Goal: Find specific page/section: Find specific page/section

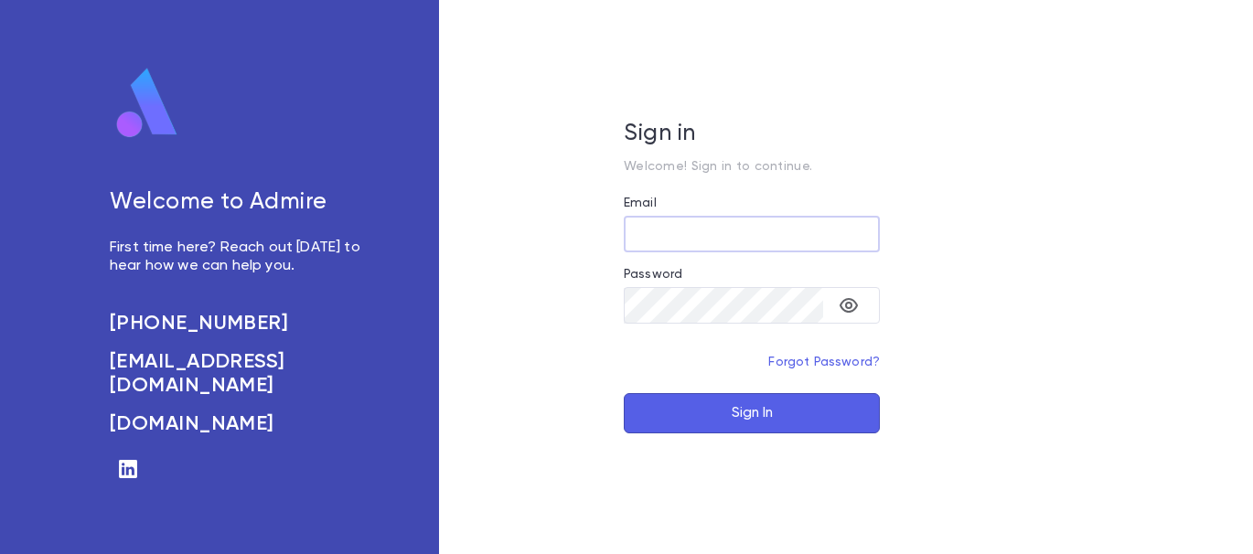
type input "**********"
click at [812, 411] on button "Sign In" at bounding box center [752, 413] width 256 height 40
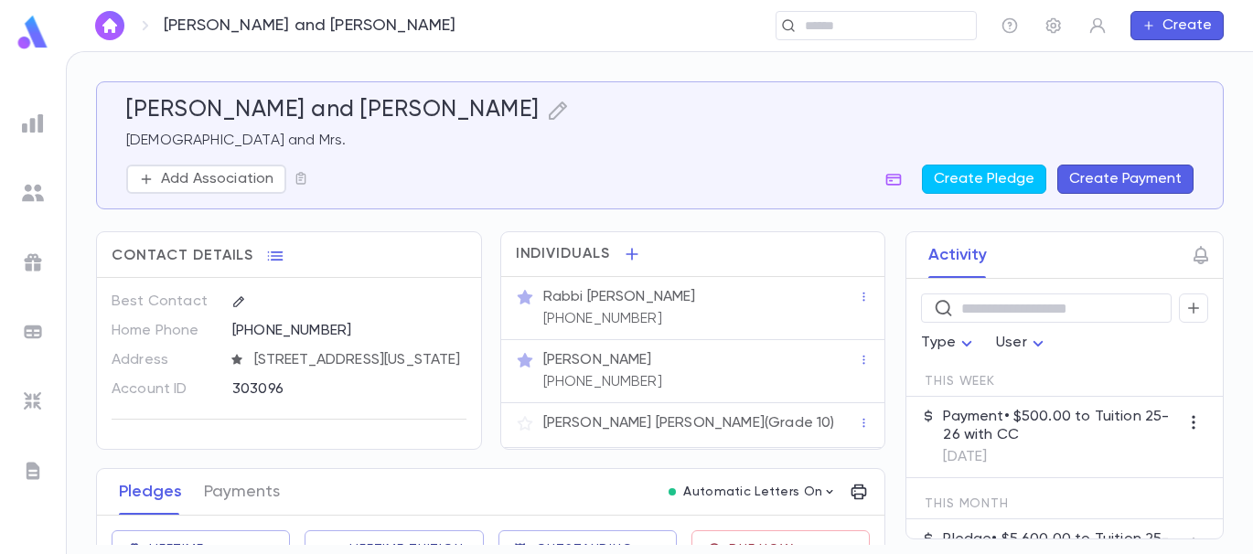
click at [106, 25] on img "button" at bounding box center [110, 25] width 22 height 15
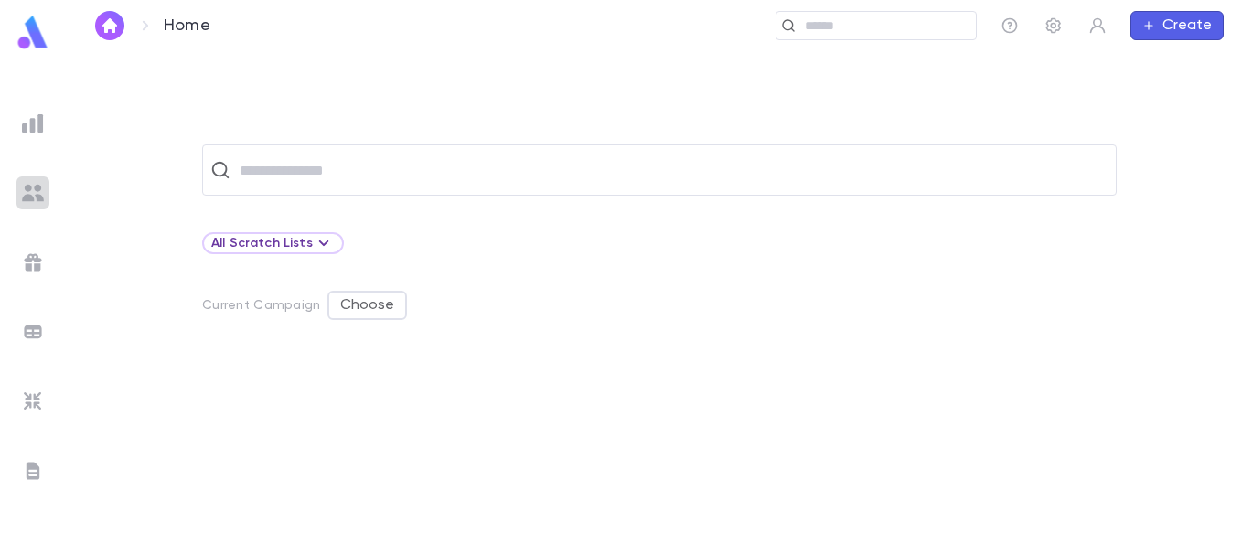
click at [27, 190] on img at bounding box center [33, 193] width 22 height 22
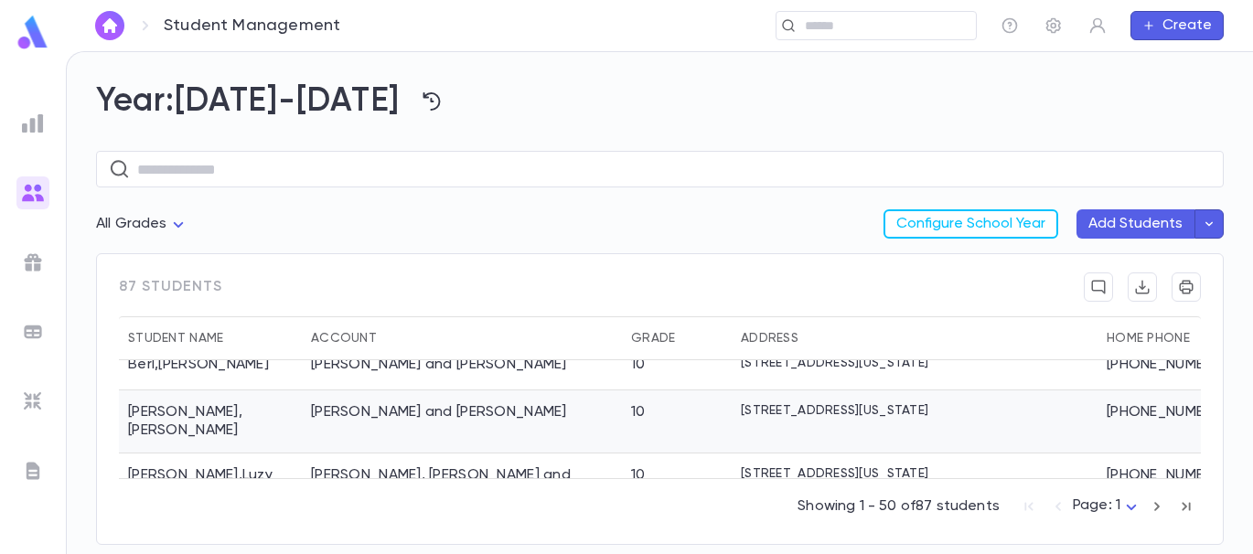
scroll to position [288, 0]
click at [586, 389] on div "[PERSON_NAME] and [PERSON_NAME]" at bounding box center [462, 420] width 320 height 63
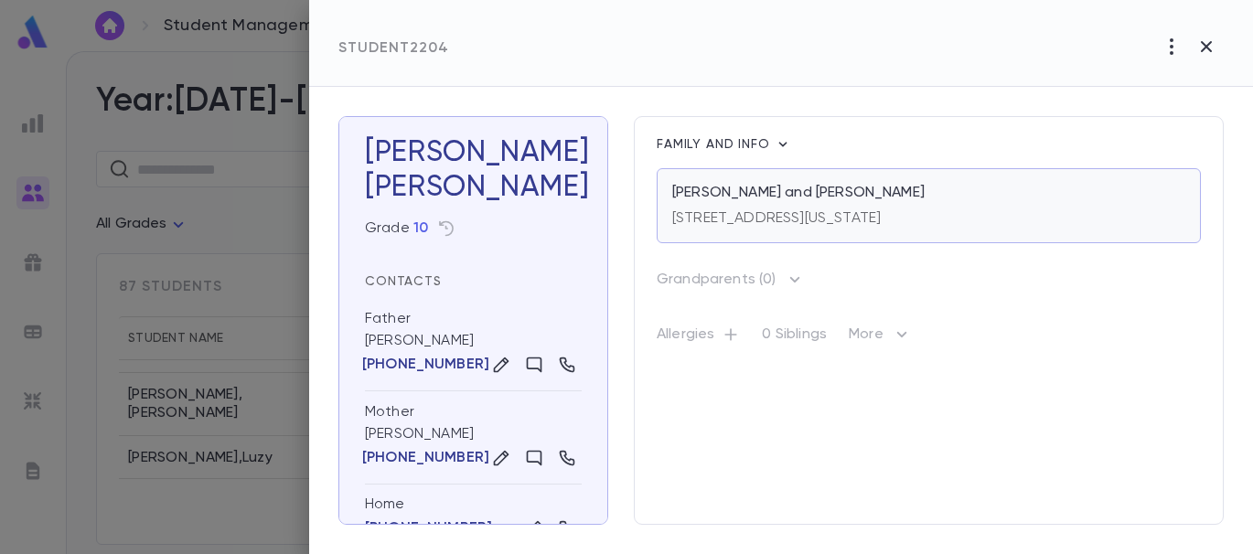
click at [835, 206] on div "[STREET_ADDRESS][US_STATE]" at bounding box center [776, 215] width 209 height 26
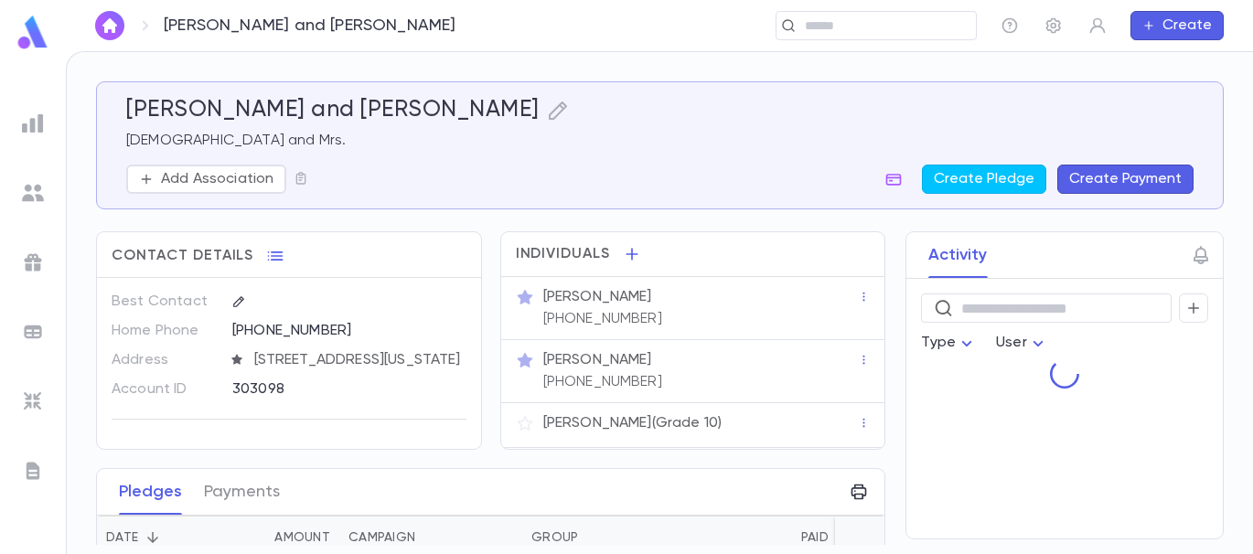
click at [428, 399] on div at bounding box center [660, 277] width 1188 height 554
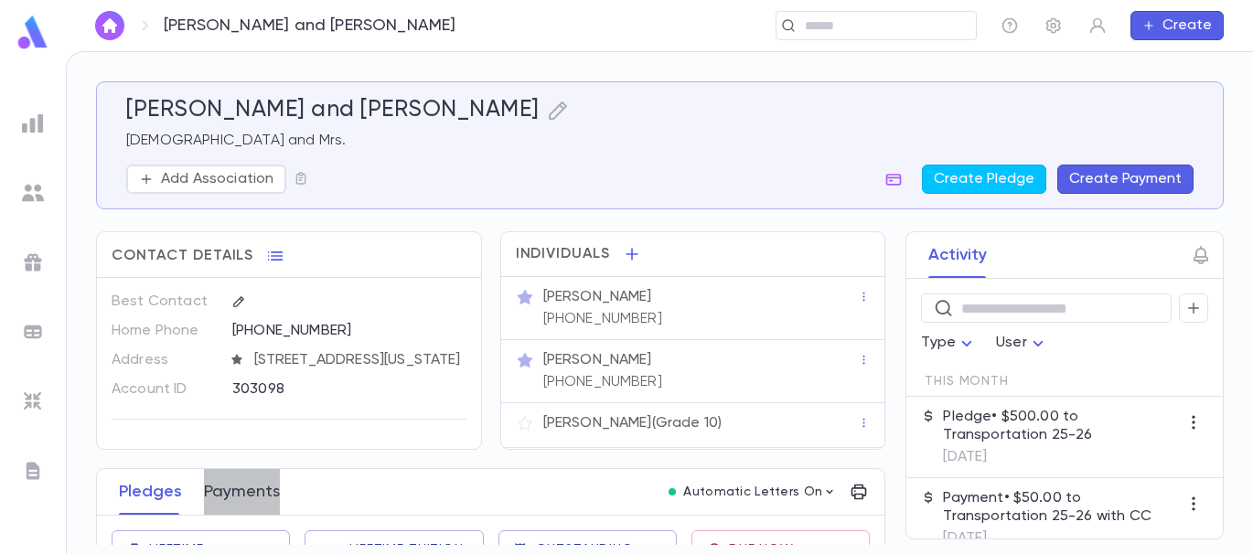
click at [245, 505] on button "Payments" at bounding box center [242, 492] width 76 height 46
click at [105, 25] on img "button" at bounding box center [110, 25] width 22 height 15
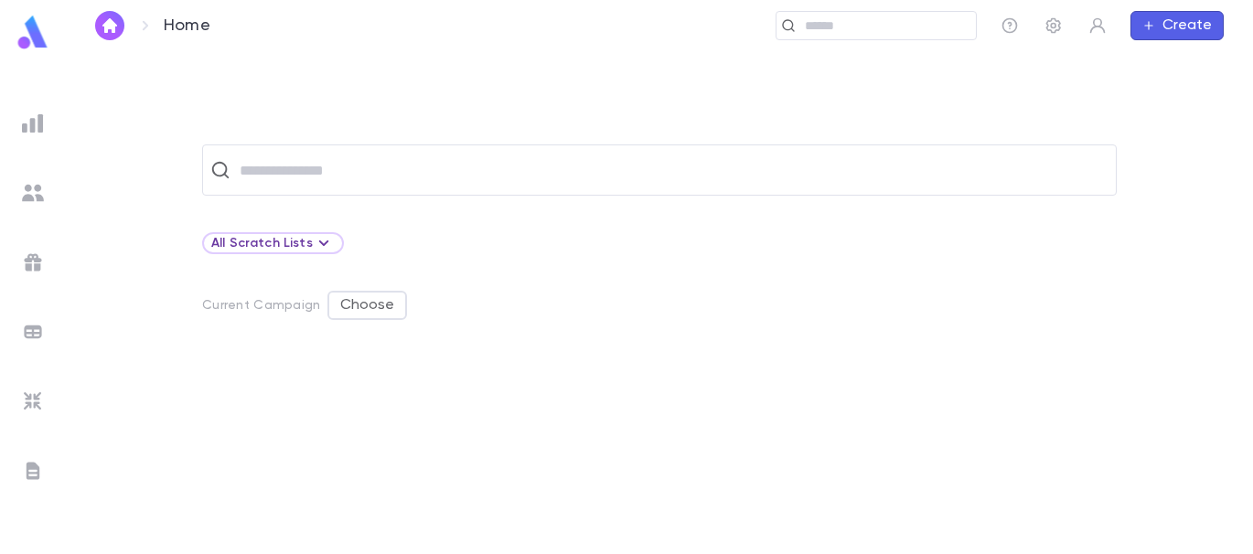
click at [31, 188] on img at bounding box center [33, 193] width 22 height 22
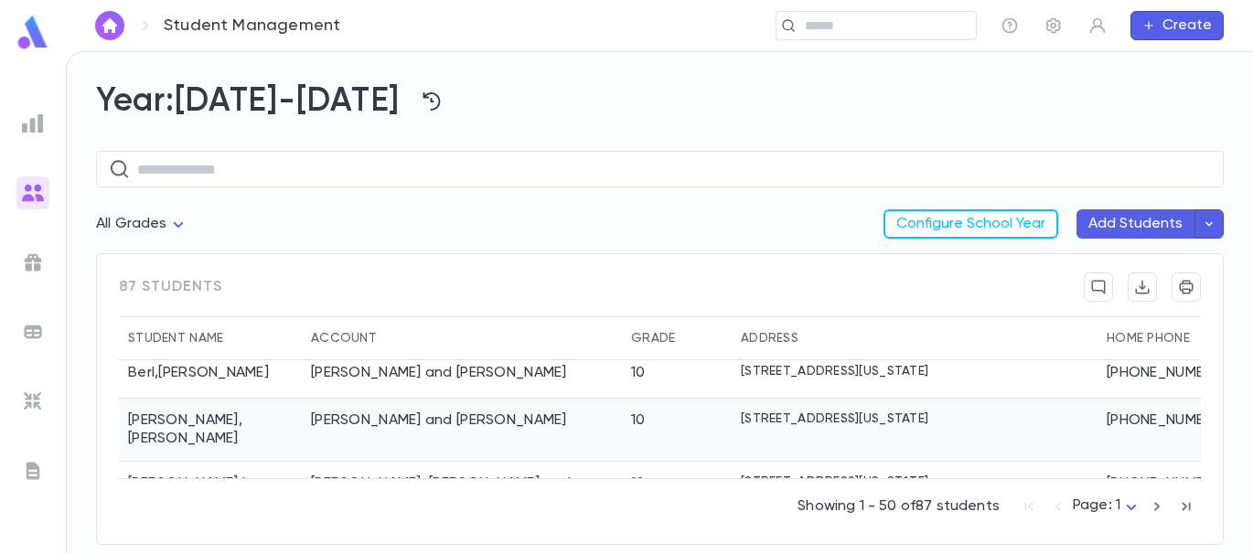
scroll to position [279, 0]
click at [554, 461] on div "[PERSON_NAME], [PERSON_NAME] and [PERSON_NAME]" at bounding box center [462, 492] width 320 height 63
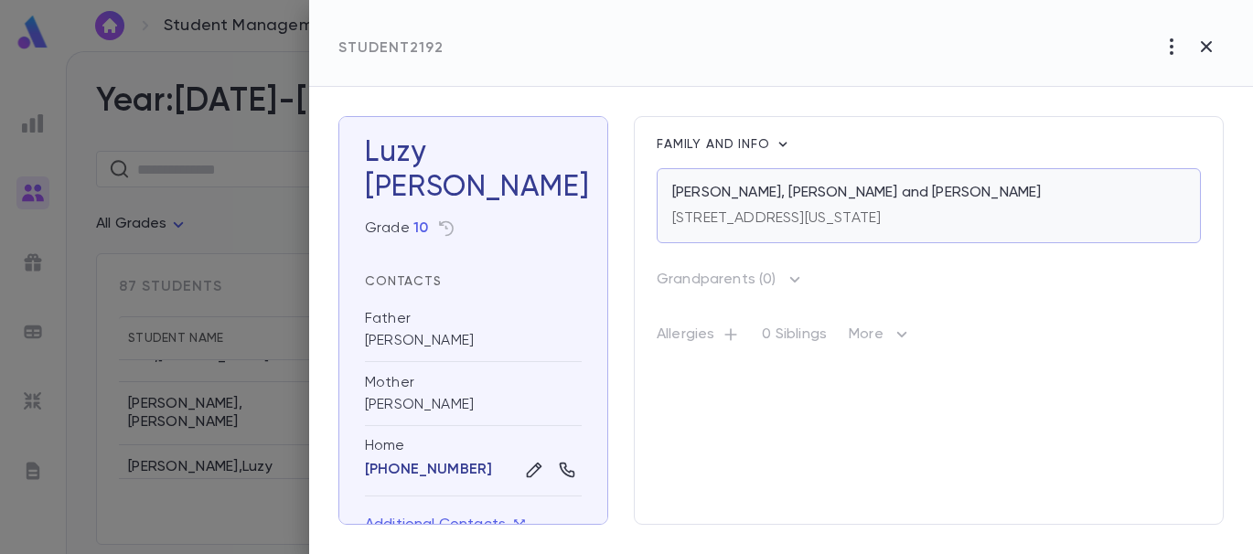
click at [758, 199] on p "[PERSON_NAME], [PERSON_NAME] and [PERSON_NAME]" at bounding box center [856, 193] width 369 height 18
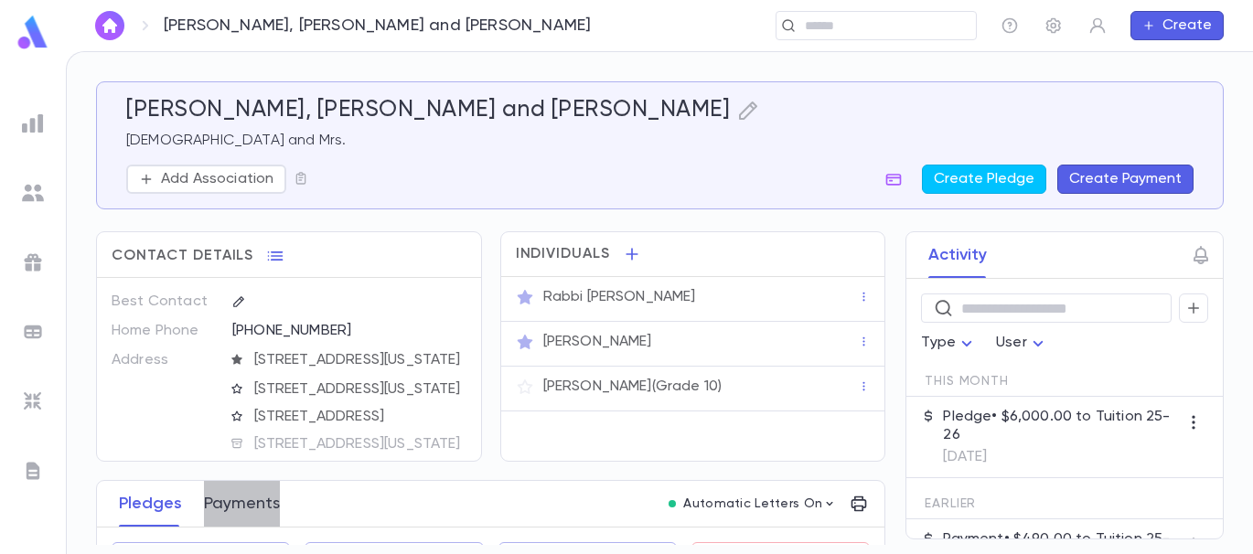
click at [240, 503] on button "Payments" at bounding box center [242, 504] width 76 height 46
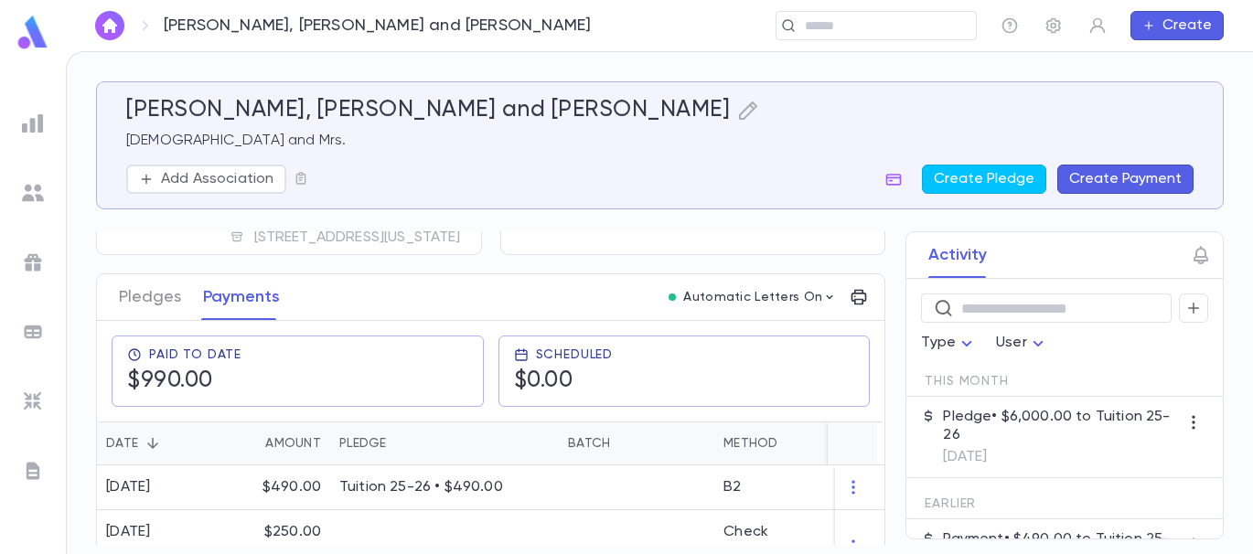
scroll to position [299, 0]
